Goal: Information Seeking & Learning: Learn about a topic

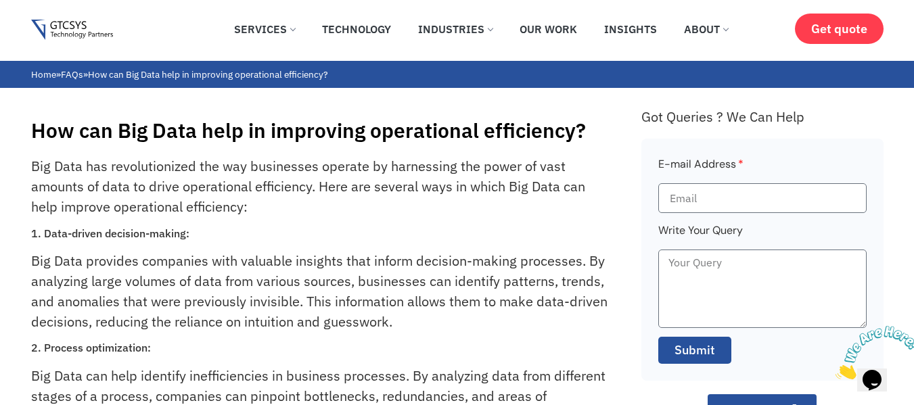
click at [204, 179] on p "Big Data has revolutionized the way businesses operate by harnessing the power …" at bounding box center [321, 186] width 580 height 61
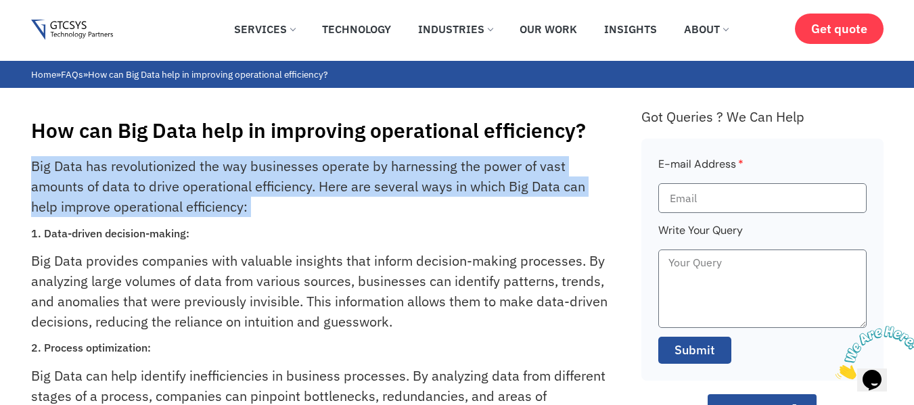
copy div "Big Data has revolutionized the way businesses operate by harnessing the power …"
click at [204, 179] on p "Big Data has revolutionized the way businesses operate by harnessing the power …" at bounding box center [321, 186] width 580 height 61
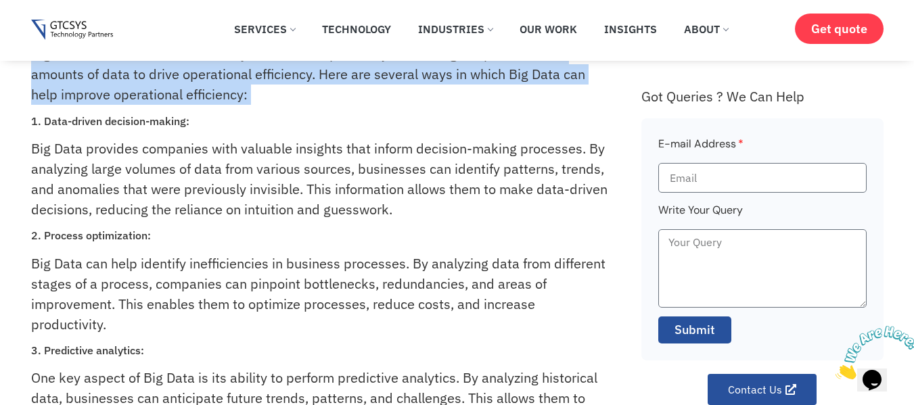
scroll to position [52, 0]
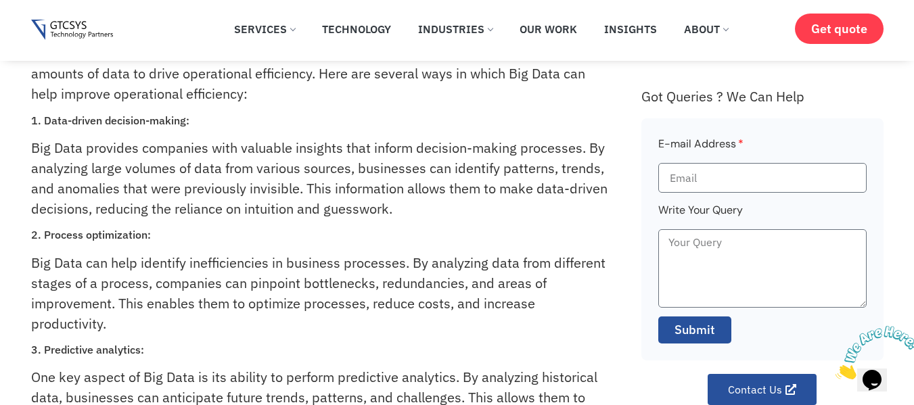
click at [34, 149] on p "Big Data provides companies with valuable insights that inform decision-making …" at bounding box center [321, 178] width 580 height 81
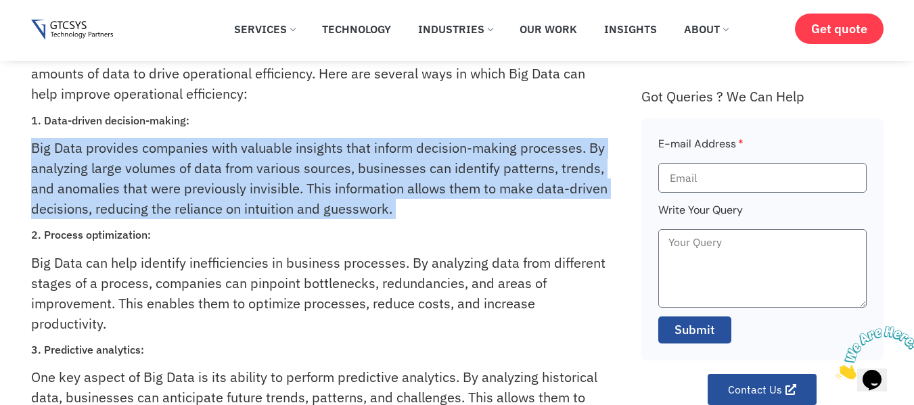
copy div "Big Data provides companies with valuable insights that inform decision-making …"
click at [34, 149] on p "Big Data provides companies with valuable insights that inform decision-making …" at bounding box center [321, 178] width 580 height 81
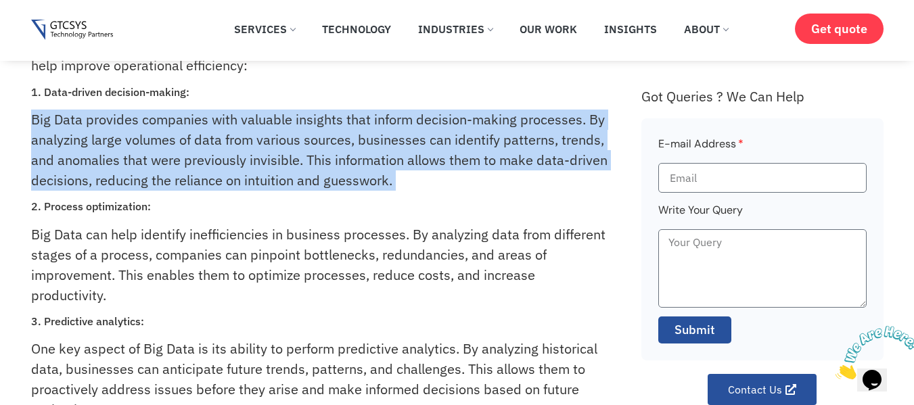
scroll to position [87, 0]
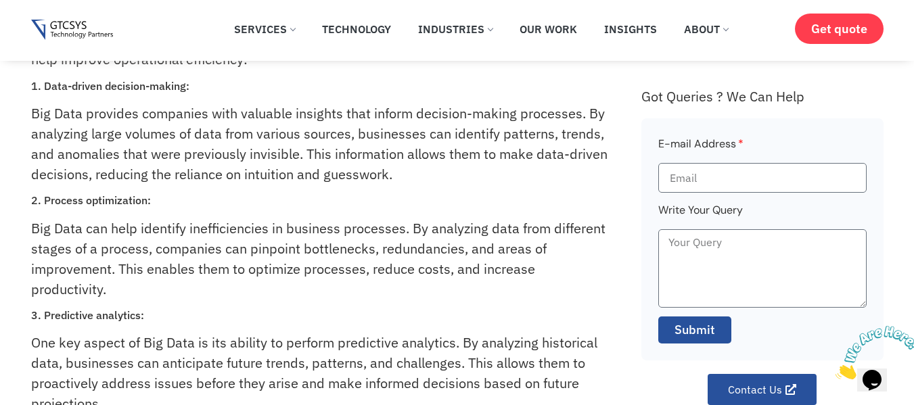
click at [143, 281] on p "Big Data can help identify inefficiencies in business processes. By analyzing d…" at bounding box center [321, 259] width 580 height 81
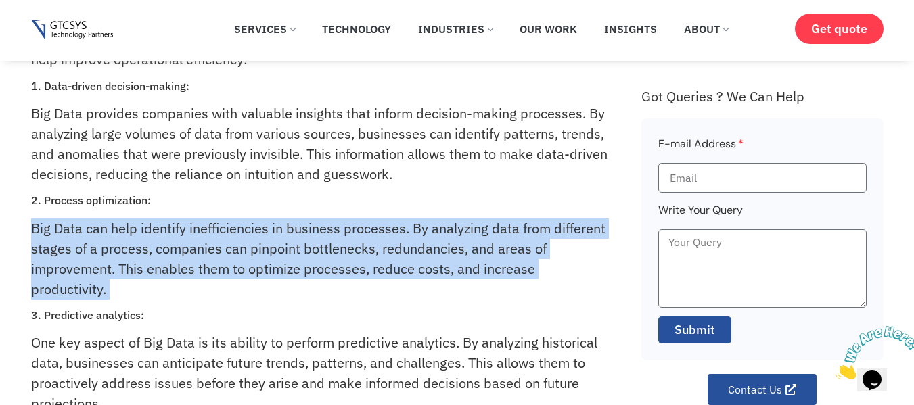
click at [143, 281] on p "Big Data can help identify inefficiencies in business processes. By analyzing d…" at bounding box center [321, 259] width 580 height 81
copy div "Big Data can help identify inefficiencies in business processes. By analyzing d…"
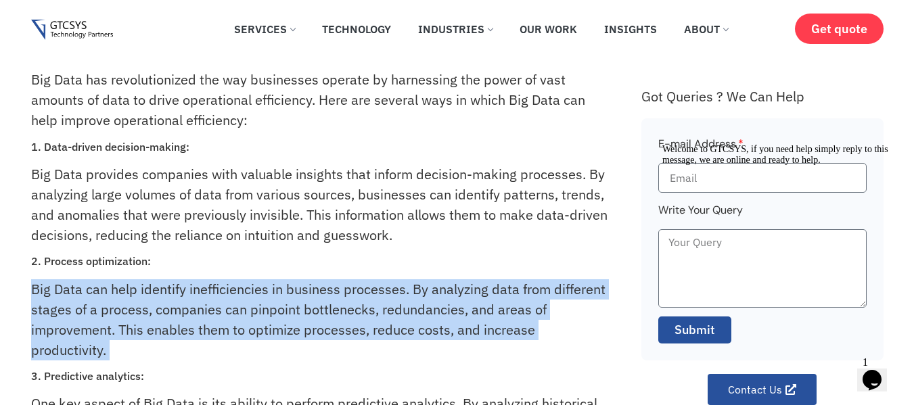
scroll to position [0, 0]
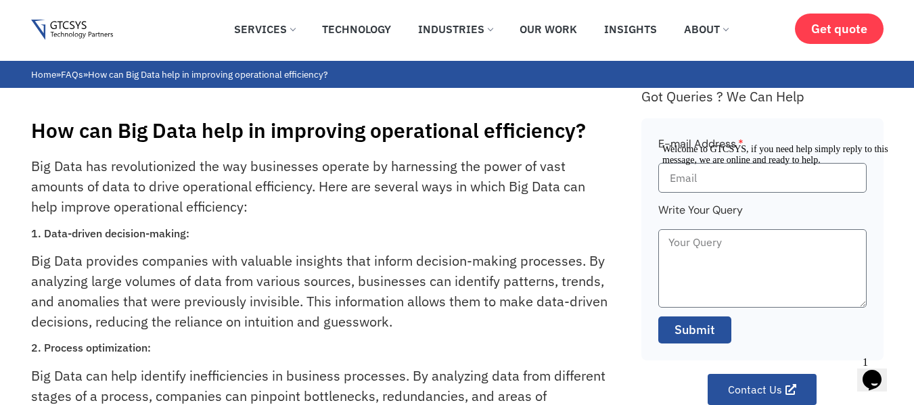
click at [246, 142] on h1 "How can Big Data help in improving operational efficiency?" at bounding box center [329, 130] width 597 height 24
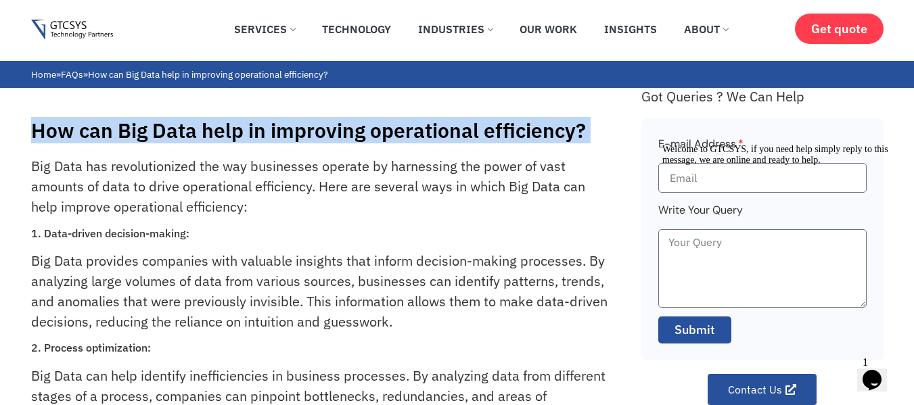
click at [246, 142] on h1 "How can Big Data help in improving operational efficiency?" at bounding box center [329, 130] width 597 height 24
copy div "How can Big Data help in improving operational efficiency?"
click at [246, 142] on h1 "How can Big Data help in improving operational efficiency?" at bounding box center [329, 130] width 597 height 24
